Goal: Transaction & Acquisition: Purchase product/service

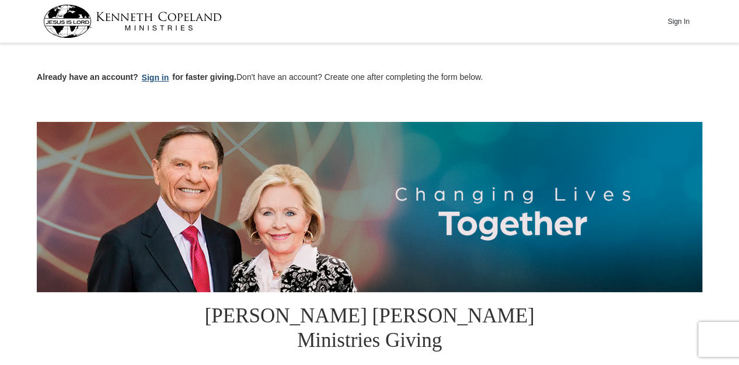
click at [153, 76] on button "Sign in" at bounding box center [155, 77] width 34 height 13
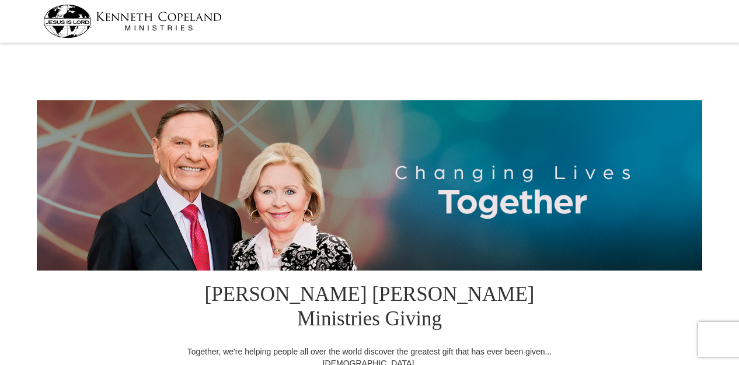
select select "IL"
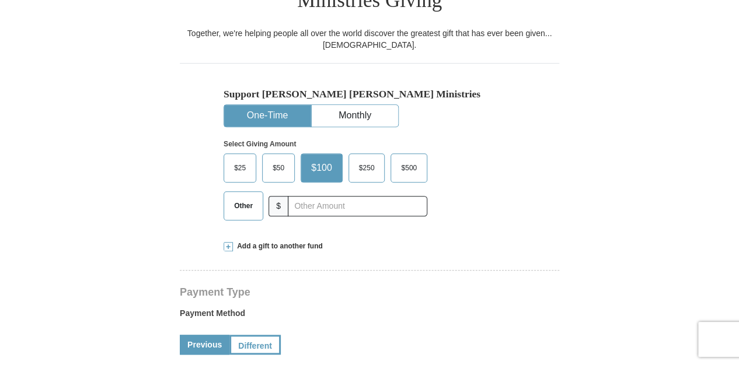
scroll to position [324, 0]
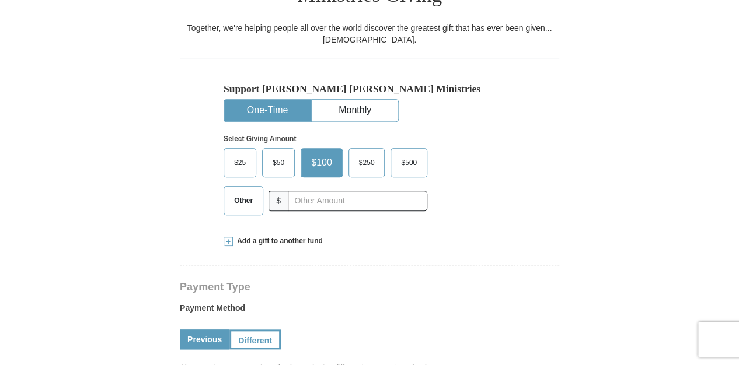
click at [242, 192] on span "Other" at bounding box center [243, 201] width 30 height 18
click at [0, 0] on input "Other" at bounding box center [0, 0] width 0 height 0
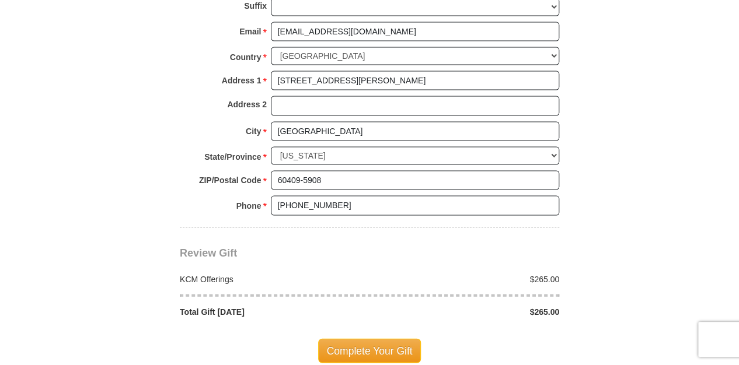
scroll to position [917, 0]
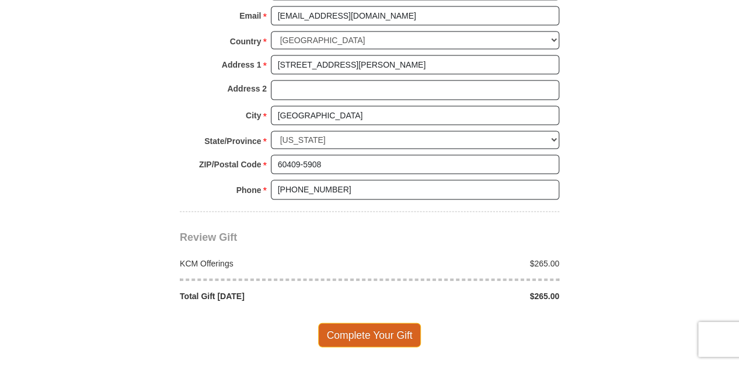
type input "265.00"
click at [365, 323] on span "Complete Your Gift" at bounding box center [369, 335] width 103 height 25
